Goal: Task Accomplishment & Management: Use online tool/utility

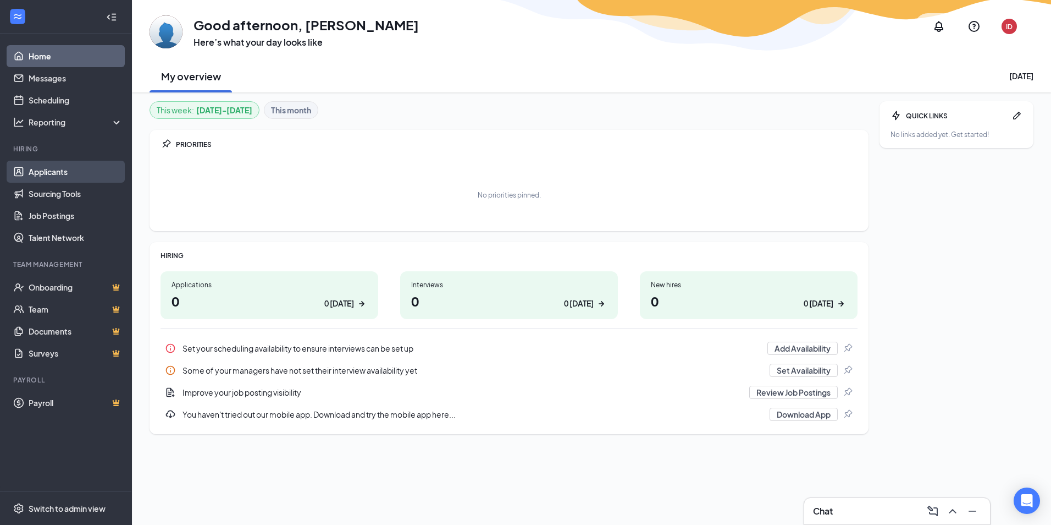
click at [43, 170] on link "Applicants" at bounding box center [76, 172] width 94 height 22
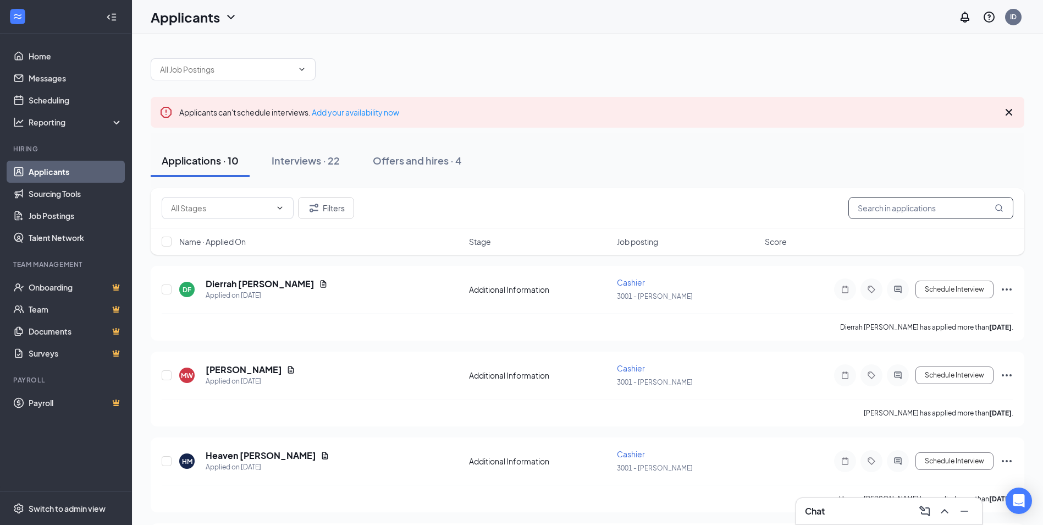
click at [890, 203] on input "text" at bounding box center [930, 208] width 165 height 22
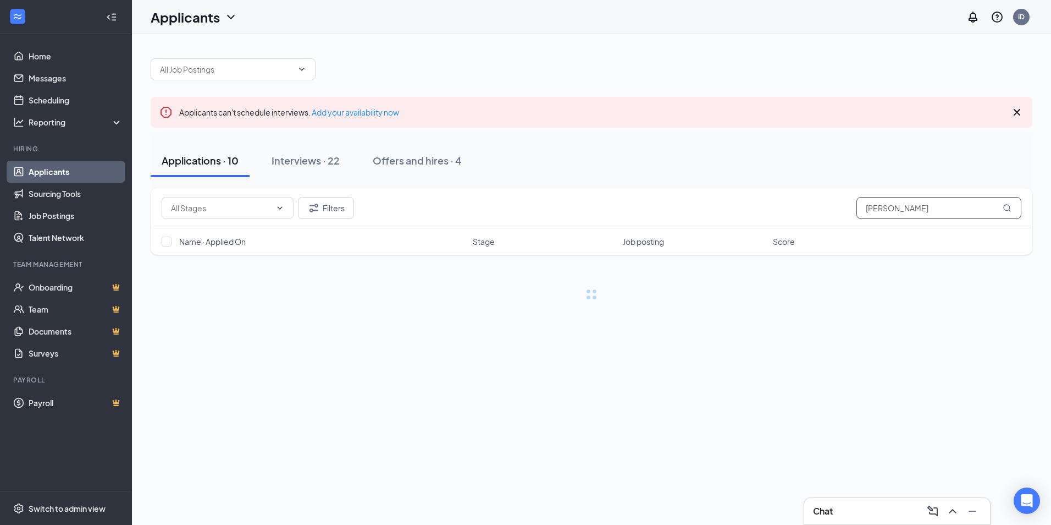
click at [1007, 207] on icon "MagnifyingGlass" at bounding box center [1007, 207] width 9 height 9
click at [932, 175] on div "Applications · 0 / 10 Interviews · 0 / 22 Offers and hires · 0 / 4" at bounding box center [592, 160] width 882 height 33
click at [1016, 111] on icon "Cross" at bounding box center [1017, 112] width 13 height 13
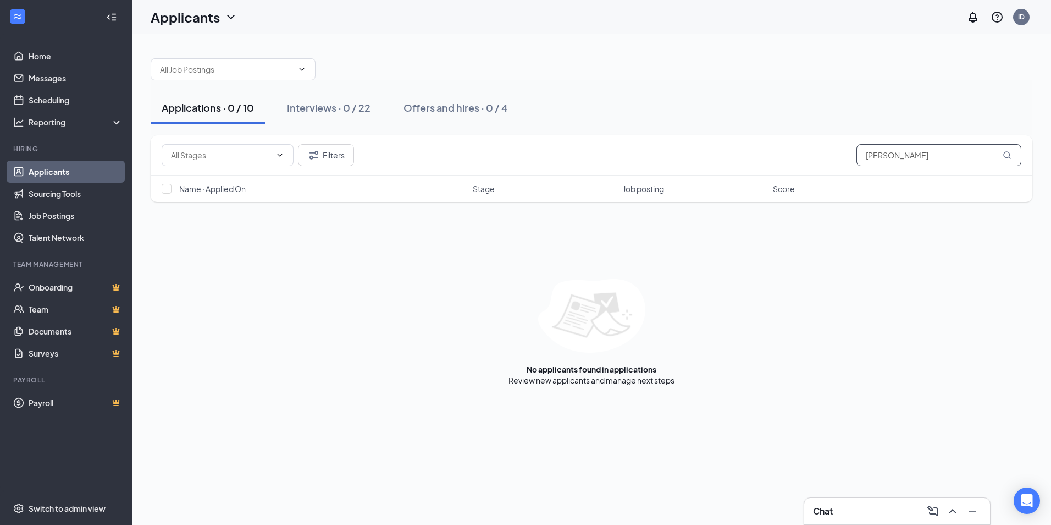
click at [944, 161] on input "[PERSON_NAME]" at bounding box center [939, 155] width 165 height 22
drag, startPoint x: 943, startPoint y: 161, endPoint x: 891, endPoint y: 159, distance: 52.3
click at [891, 159] on input "[PERSON_NAME]" at bounding box center [939, 155] width 165 height 22
type input "oydTerry B"
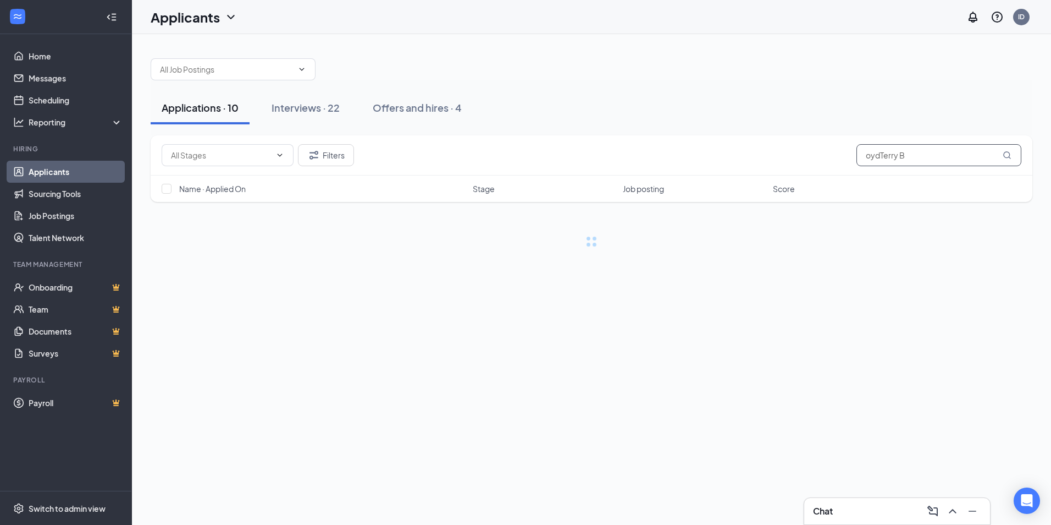
drag, startPoint x: 906, startPoint y: 156, endPoint x: 862, endPoint y: 157, distance: 44.0
click at [862, 157] on input "oydTerry B" at bounding box center [939, 155] width 165 height 22
